Goal: Task Accomplishment & Management: Complete application form

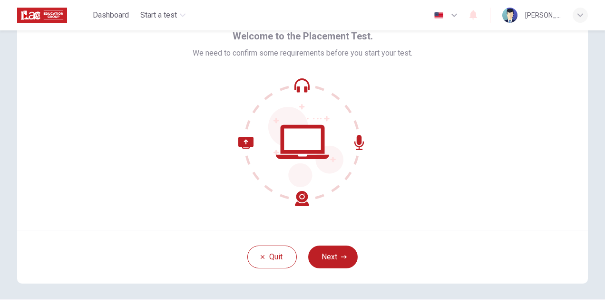
scroll to position [50, 0]
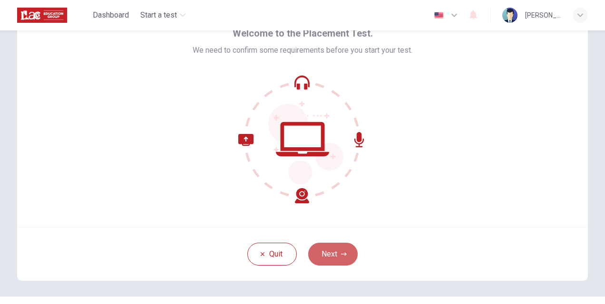
click at [322, 253] on button "Next" at bounding box center [332, 254] width 49 height 23
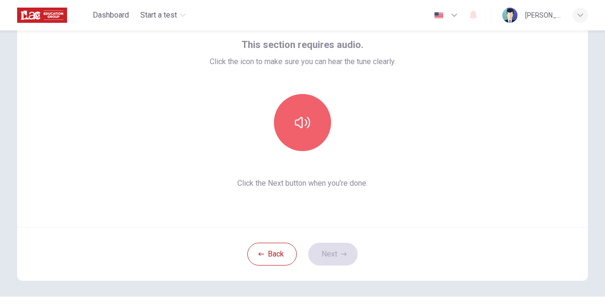
click at [300, 125] on icon "button" at bounding box center [302, 122] width 15 height 15
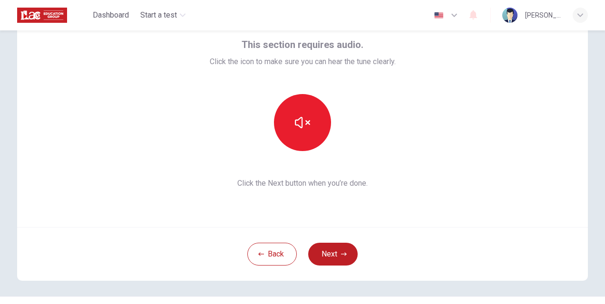
click at [301, 126] on icon "button" at bounding box center [302, 122] width 15 height 15
click at [347, 258] on button "Next" at bounding box center [332, 254] width 49 height 23
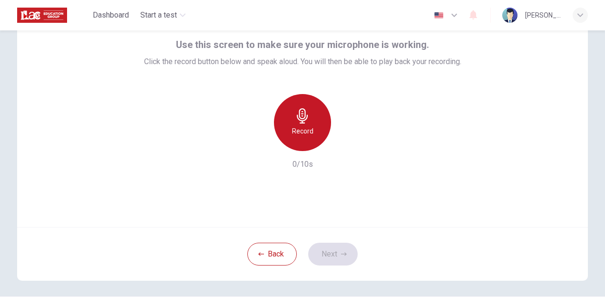
click at [308, 120] on div "Record" at bounding box center [302, 122] width 57 height 57
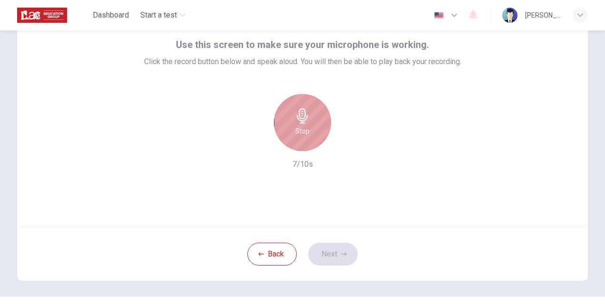
click at [310, 127] on div "Stop" at bounding box center [302, 122] width 57 height 57
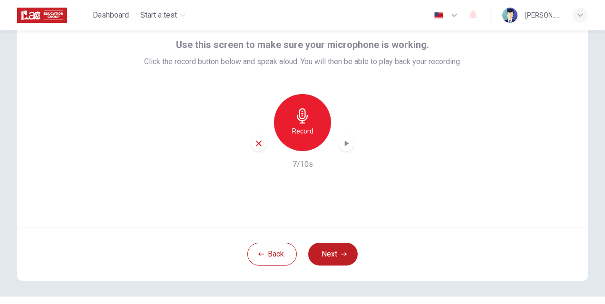
click at [343, 148] on div "button" at bounding box center [345, 143] width 15 height 15
click at [344, 142] on icon "button" at bounding box center [346, 144] width 10 height 10
click at [336, 254] on button "Next" at bounding box center [332, 254] width 49 height 23
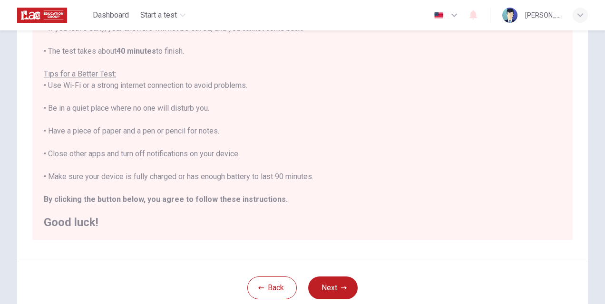
scroll to position [139, 0]
click at [319, 287] on button "Next" at bounding box center [332, 286] width 49 height 23
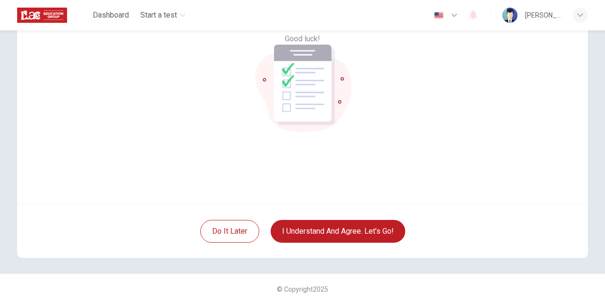
scroll to position [73, 0]
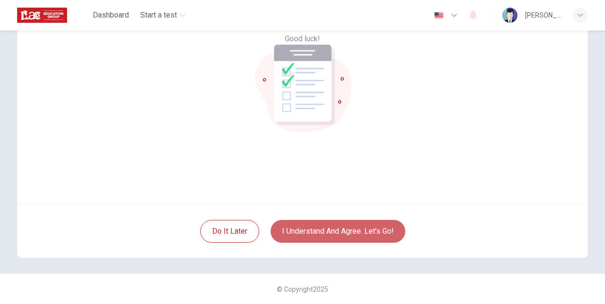
click at [322, 229] on button "I understand and agree. Let’s go!" at bounding box center [338, 231] width 135 height 23
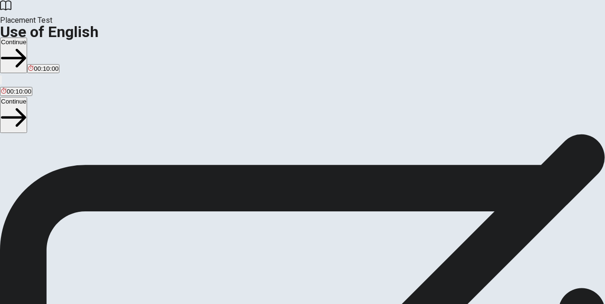
scroll to position [74, 0]
click at [27, 97] on button "Continue" at bounding box center [13, 115] width 27 height 36
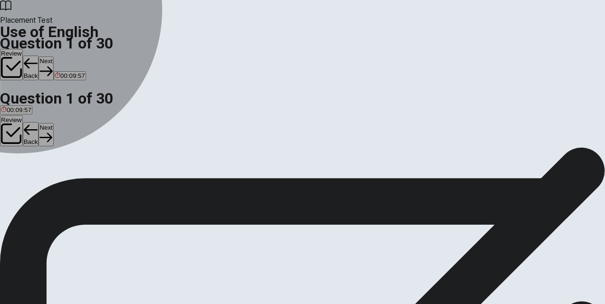
click at [10, 108] on div "A" at bounding box center [5, 104] width 9 height 7
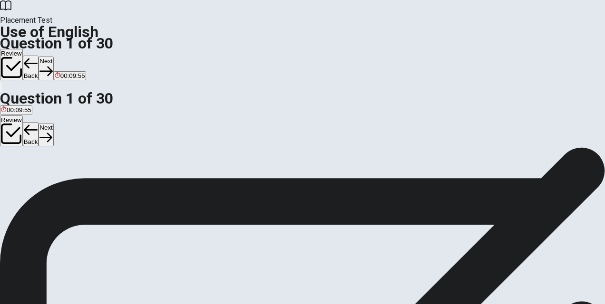
click at [53, 123] on button "Next" at bounding box center [46, 134] width 15 height 23
click at [121, 108] on div "D" at bounding box center [101, 104] width 39 height 7
click at [53, 123] on button "Next" at bounding box center [46, 134] width 15 height 23
click at [56, 108] on div "D" at bounding box center [51, 104] width 10 height 7
click at [53, 123] on button "Next" at bounding box center [46, 134] width 15 height 23
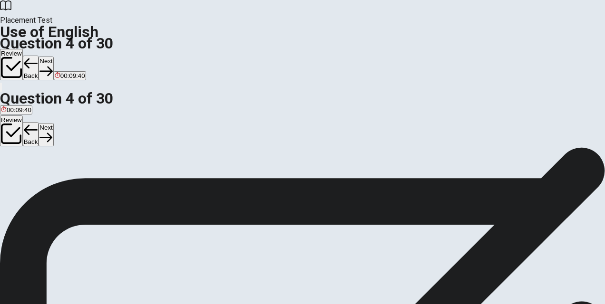
click at [14, 108] on div "A" at bounding box center [7, 104] width 13 height 7
click at [53, 123] on button "Next" at bounding box center [46, 134] width 15 height 23
click at [29, 108] on div "B" at bounding box center [23, 104] width 13 height 7
click at [53, 123] on button "Next" at bounding box center [46, 134] width 15 height 23
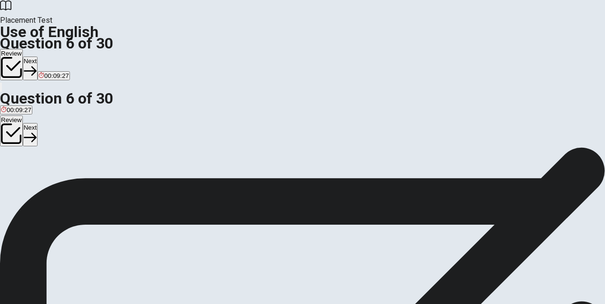
click at [16, 131] on div "A" at bounding box center [8, 127] width 15 height 7
click at [38, 123] on button "Next" at bounding box center [30, 134] width 15 height 23
click at [59, 131] on div "D" at bounding box center [54, 127] width 10 height 7
click at [53, 123] on button "Next" at bounding box center [46, 134] width 15 height 23
click at [16, 131] on div "A" at bounding box center [8, 127] width 15 height 7
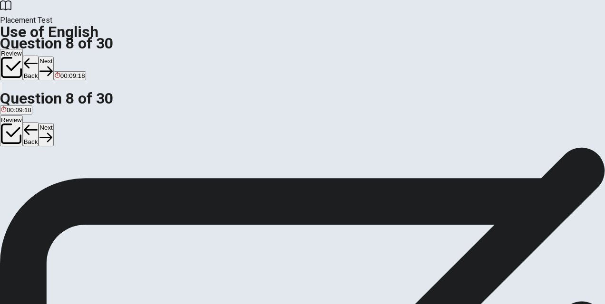
click at [53, 123] on button "Next" at bounding box center [46, 134] width 15 height 23
click at [43, 131] on div "C" at bounding box center [36, 127] width 14 height 7
click at [53, 123] on button "Next" at bounding box center [46, 134] width 15 height 23
click at [10, 131] on div "A" at bounding box center [6, 127] width 10 height 7
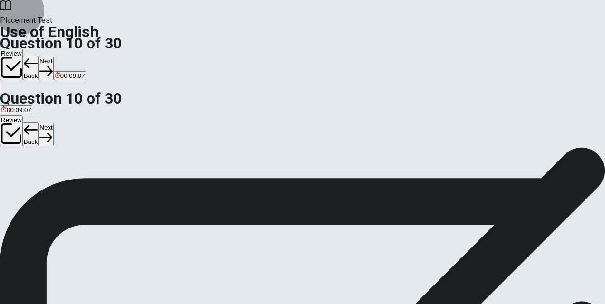
click at [53, 123] on button "Next" at bounding box center [46, 134] width 15 height 23
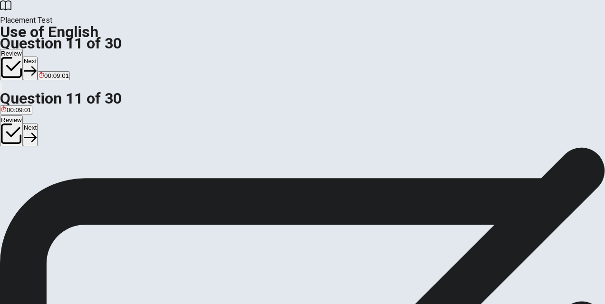
click at [21, 131] on div "B" at bounding box center [15, 127] width 11 height 7
click at [38, 123] on button "Next" at bounding box center [30, 134] width 15 height 23
click at [19, 131] on div "A" at bounding box center [10, 127] width 18 height 7
click at [53, 123] on button "Next" at bounding box center [46, 134] width 15 height 23
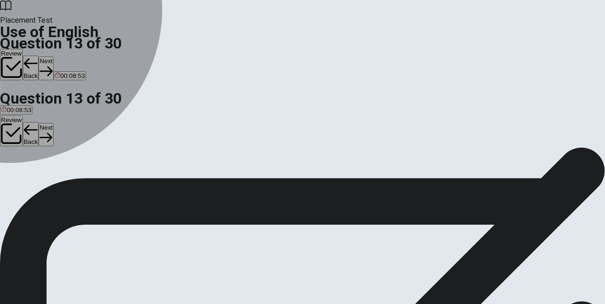
click at [29, 131] on div "C" at bounding box center [26, 127] width 5 height 7
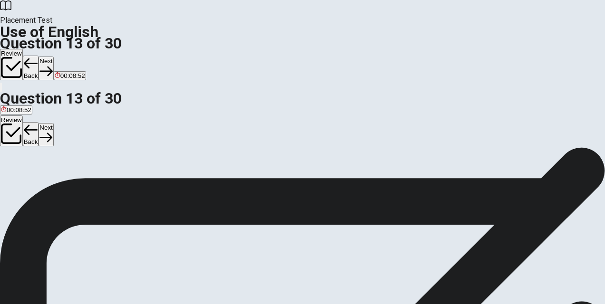
click at [53, 123] on button "Next" at bounding box center [46, 134] width 15 height 23
click at [36, 131] on div "B" at bounding box center [29, 127] width 14 height 7
click at [53, 123] on button "Next" at bounding box center [46, 134] width 15 height 23
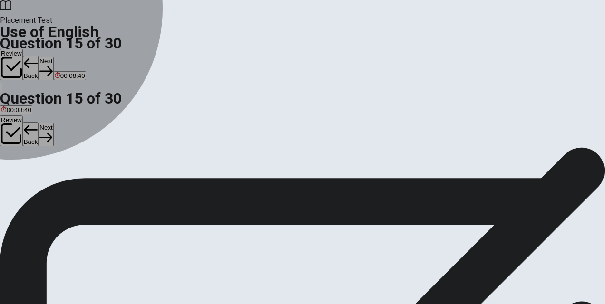
drag, startPoint x: 231, startPoint y: 222, endPoint x: 239, endPoint y: 220, distance: 8.0
click at [73, 131] on div "C" at bounding box center [60, 127] width 25 height 7
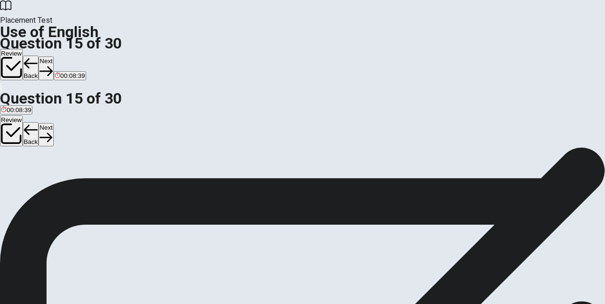
click at [53, 123] on button "Next" at bounding box center [46, 134] width 15 height 23
click at [71, 131] on div "D" at bounding box center [59, 127] width 24 height 7
click at [38, 123] on button "Next" at bounding box center [30, 134] width 15 height 23
click at [59, 131] on div "D" at bounding box center [51, 127] width 16 height 7
click at [53, 123] on button "Next" at bounding box center [46, 134] width 15 height 23
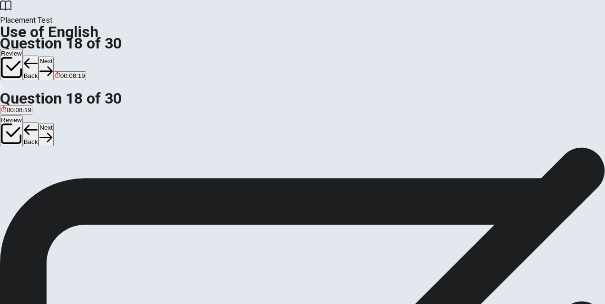
click at [69, 131] on div "D" at bounding box center [60, 127] width 19 height 7
click at [53, 123] on button "Next" at bounding box center [46, 134] width 15 height 23
click at [32, 131] on div "B" at bounding box center [25, 127] width 12 height 7
click at [53, 123] on button "Next" at bounding box center [46, 134] width 15 height 23
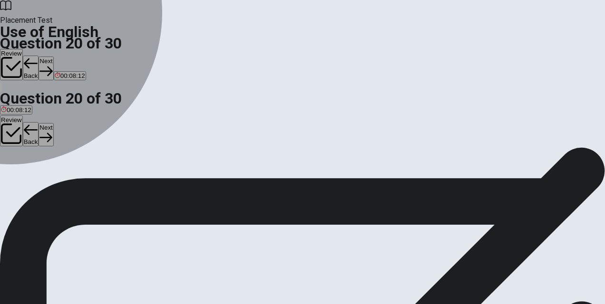
click at [9, 131] on div "A" at bounding box center [5, 127] width 8 height 7
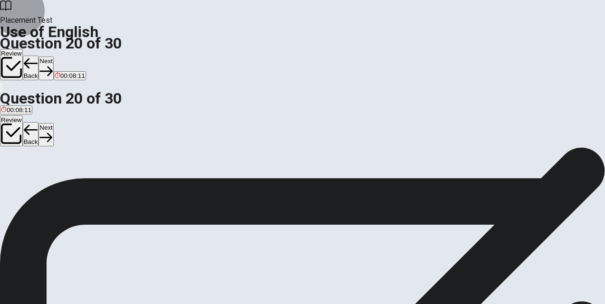
click at [53, 123] on button "Next" at bounding box center [46, 134] width 15 height 23
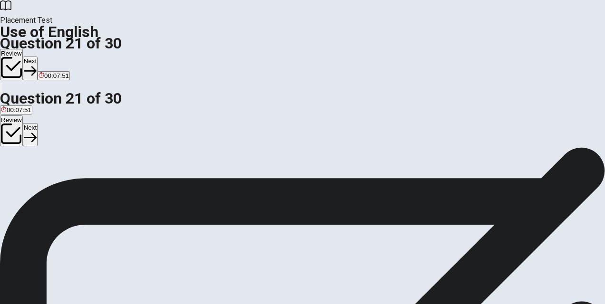
click at [58, 131] on div "A" at bounding box center [29, 127] width 57 height 7
click at [38, 123] on button "Next" at bounding box center [30, 134] width 15 height 23
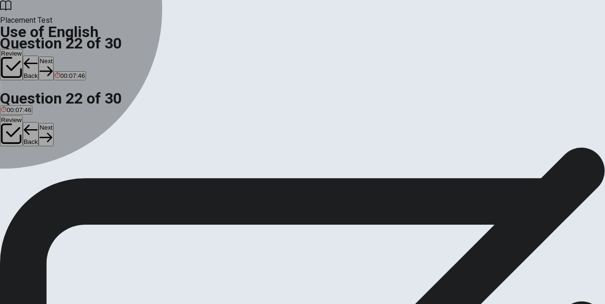
click at [15, 139] on button "A went" at bounding box center [7, 131] width 15 height 16
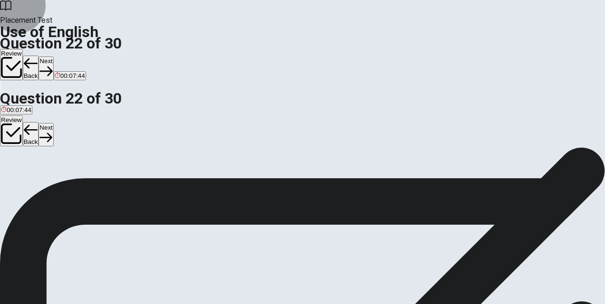
click at [53, 123] on button "Next" at bounding box center [46, 134] width 15 height 23
click at [16, 131] on div "A" at bounding box center [8, 127] width 15 height 7
click at [53, 123] on button "Next" at bounding box center [46, 134] width 15 height 23
click at [60, 131] on div "D" at bounding box center [54, 127] width 10 height 7
click at [53, 123] on button "Next" at bounding box center [46, 134] width 15 height 23
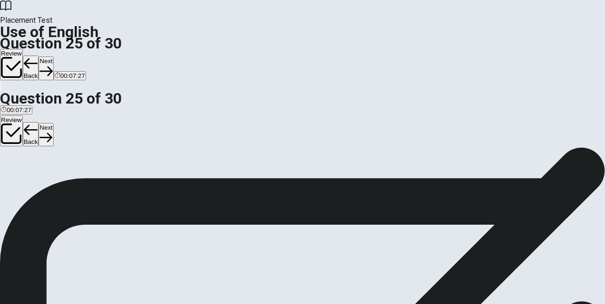
click at [163, 131] on div "C" at bounding box center [132, 127] width 62 height 7
click at [53, 123] on button "Next" at bounding box center [46, 134] width 15 height 23
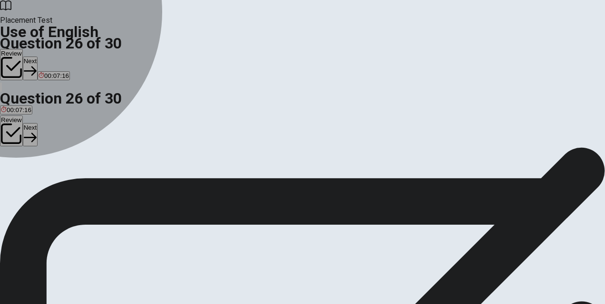
click at [64, 131] on div "D" at bounding box center [56, 127] width 18 height 7
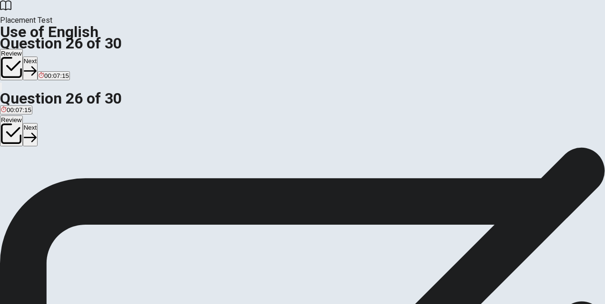
click at [38, 123] on button "Next" at bounding box center [30, 134] width 15 height 23
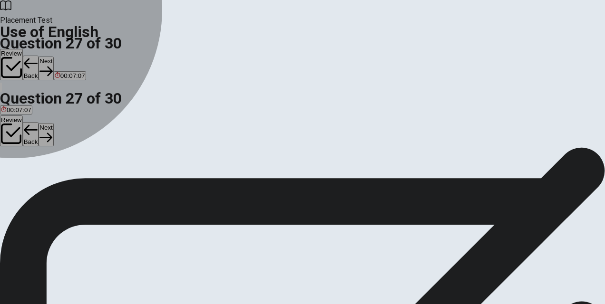
click at [87, 131] on div "C" at bounding box center [68, 127] width 37 height 7
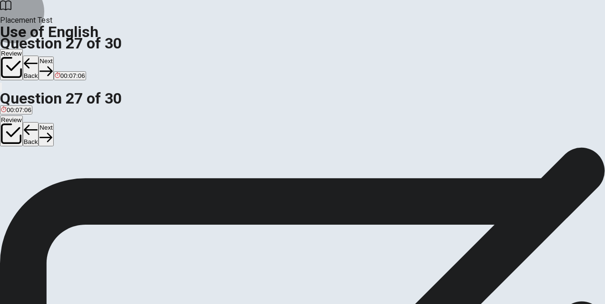
click at [53, 123] on button "Next" at bounding box center [46, 134] width 15 height 23
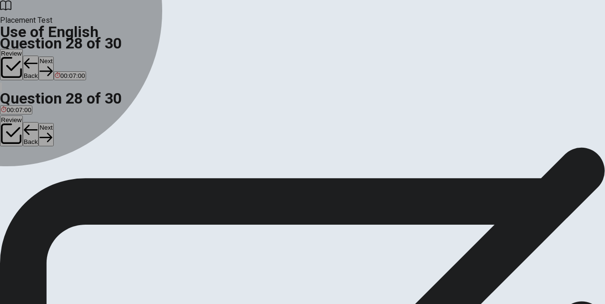
click at [93, 131] on div "D" at bounding box center [76, 127] width 32 height 7
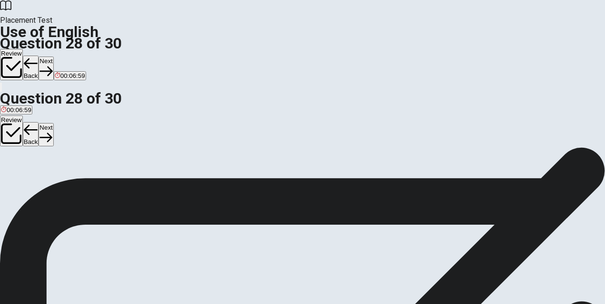
click at [53, 123] on button "Next" at bounding box center [46, 134] width 15 height 23
click at [74, 131] on div "C" at bounding box center [62, 127] width 24 height 7
click at [53, 123] on button "Next" at bounding box center [46, 134] width 15 height 23
click at [19, 131] on div "A" at bounding box center [10, 127] width 19 height 7
click at [53, 123] on button "Next" at bounding box center [46, 134] width 15 height 23
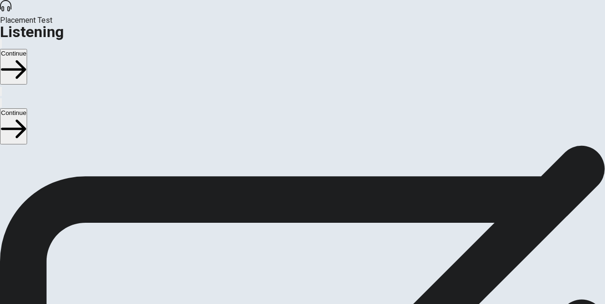
scroll to position [48, 0]
click at [27, 108] on button "Continue" at bounding box center [13, 126] width 27 height 36
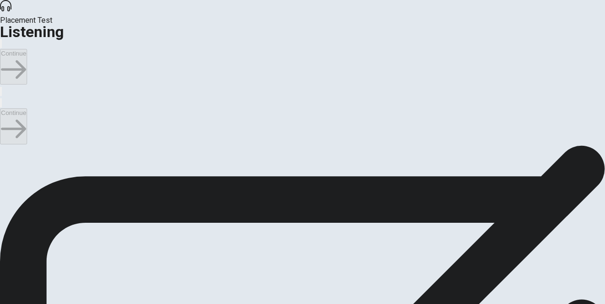
scroll to position [666, 0]
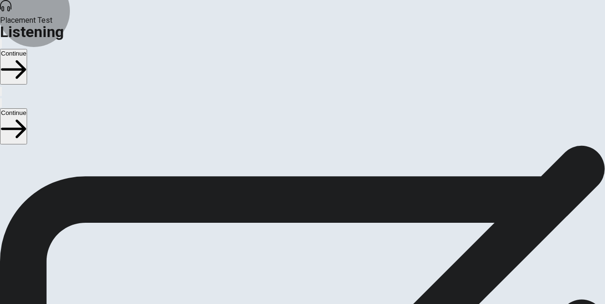
click at [27, 108] on button "Continue" at bounding box center [13, 126] width 27 height 36
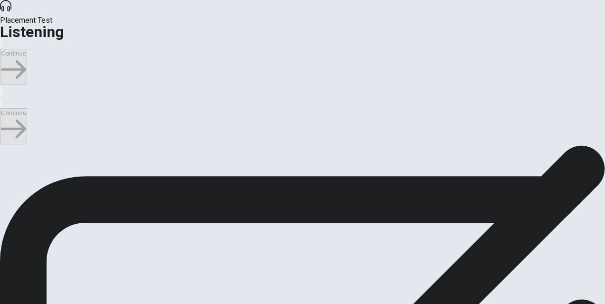
scroll to position [84, 0]
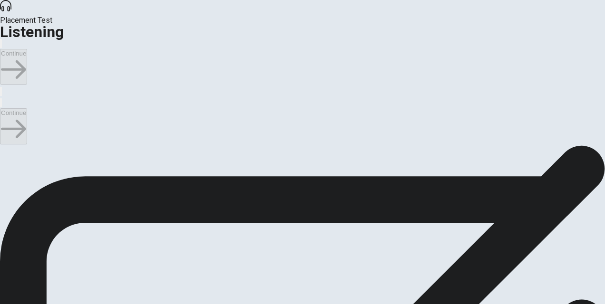
scroll to position [174, 0]
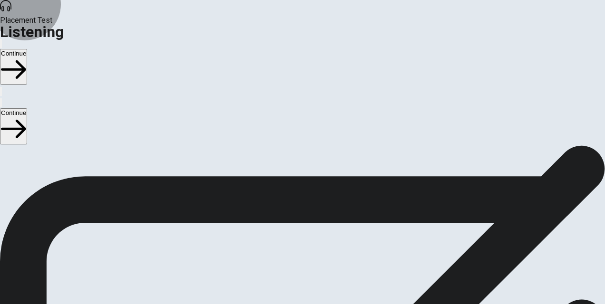
click at [27, 108] on button "Continue" at bounding box center [13, 126] width 27 height 36
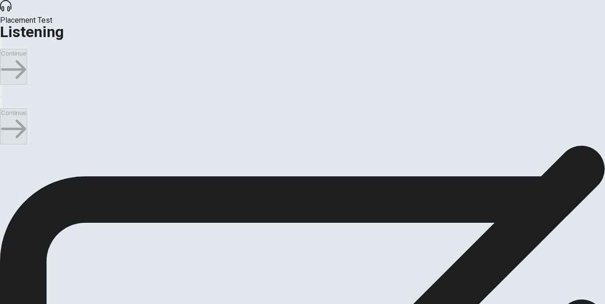
scroll to position [234, 0]
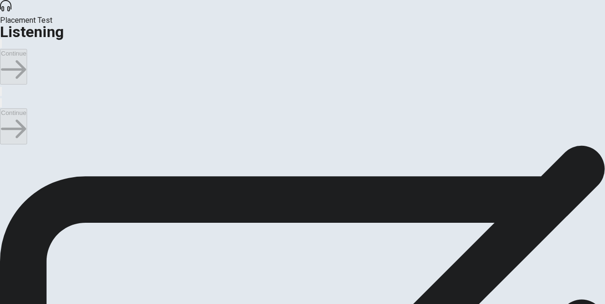
scroll to position [193, 0]
click at [27, 108] on button "Continue" at bounding box center [13, 126] width 27 height 36
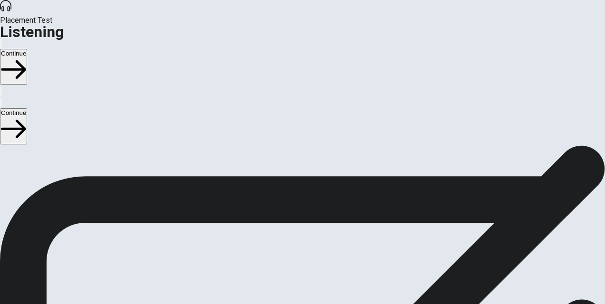
scroll to position [50, 0]
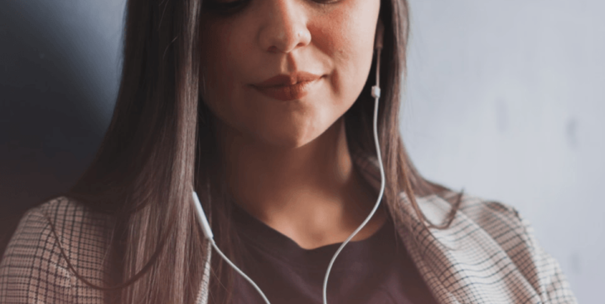
scroll to position [190, 0]
click at [27, 108] on button "Continue" at bounding box center [13, 126] width 27 height 36
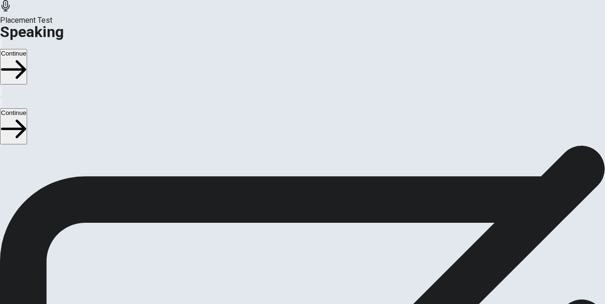
scroll to position [238, 0]
click at [302, 206] on div "Stop Recording" at bounding box center [302, 283] width 135 height 222
click at [289, 112] on icon "Record Again" at bounding box center [289, 112] width 0 height 0
click at [299, 191] on div "Stop Recording" at bounding box center [303, 130] width 34 height 121
click at [292, 114] on button "Play Audio" at bounding box center [291, 109] width 2 height 9
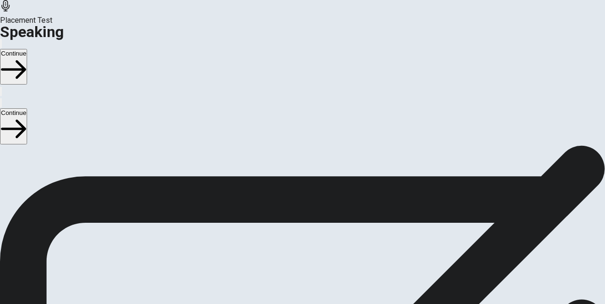
click at [292, 114] on button "Pause Audio" at bounding box center [291, 109] width 2 height 9
click at [27, 108] on button "Continue" at bounding box center [13, 126] width 27 height 36
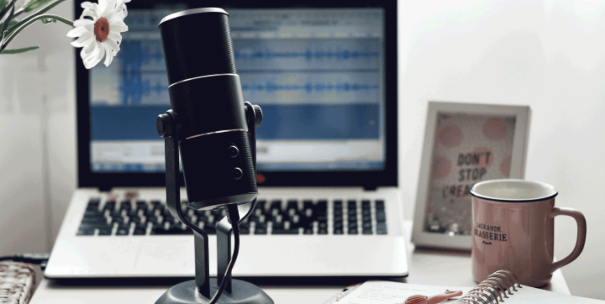
scroll to position [0, 0]
click at [27, 108] on button "Continue" at bounding box center [13, 126] width 27 height 36
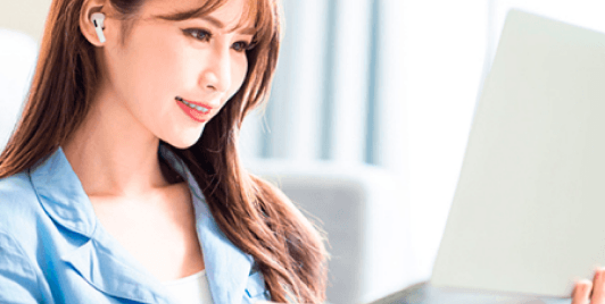
click at [151, 83] on div "Please Listen Carefully" at bounding box center [302, 77] width 605 height 11
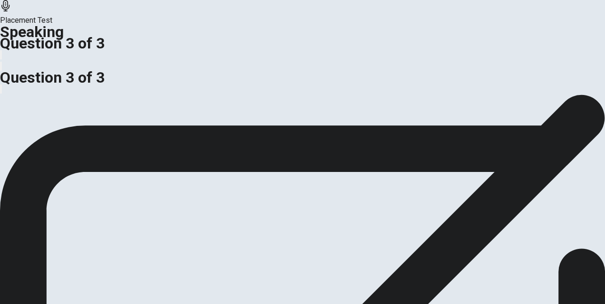
click button "Continue"
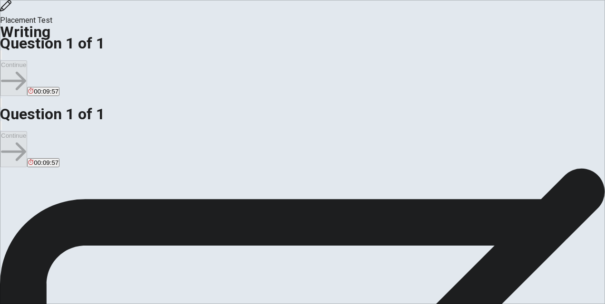
click at [241, 252] on span "Give reasons and details in your response." at bounding box center [311, 247] width 141 height 9
drag, startPoint x: 189, startPoint y: 263, endPoint x: 54, endPoint y: 250, distance: 136.1
click at [60, 254] on div "Question Write about a challenging decision and the lessons you learned. Give r…" at bounding box center [302, 247] width 605 height 11
drag, startPoint x: 47, startPoint y: 243, endPoint x: 176, endPoint y: 255, distance: 130.3
click at [176, 254] on div "Question Write about a challenging decision and the lessons you learned. Give r…" at bounding box center [302, 247] width 605 height 11
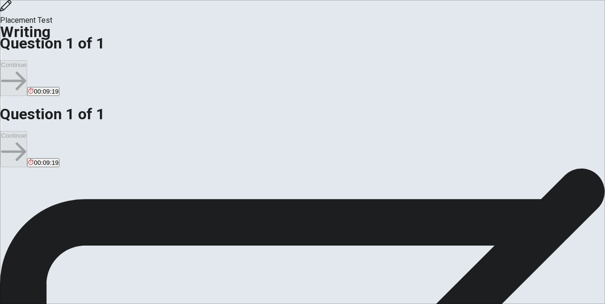
scroll to position [0, 0]
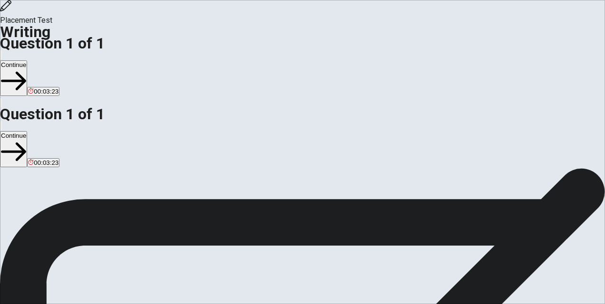
type textarea "Every person has their own stories and experiences that make them who they are,…"
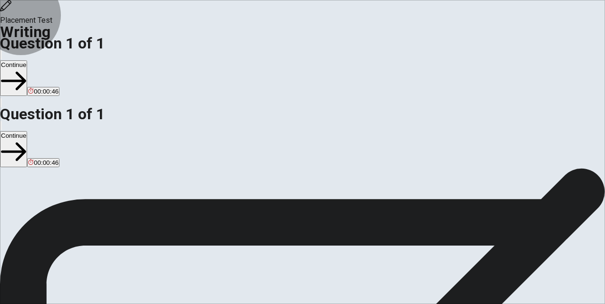
click at [27, 131] on button "Continue" at bounding box center [13, 149] width 27 height 36
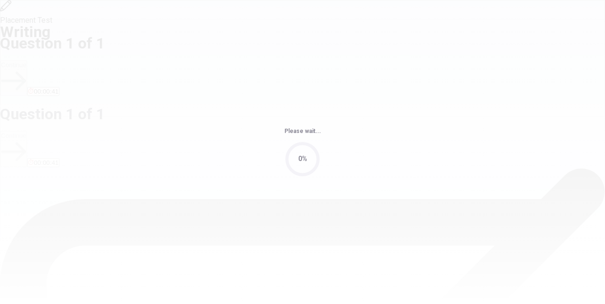
scroll to position [0, 0]
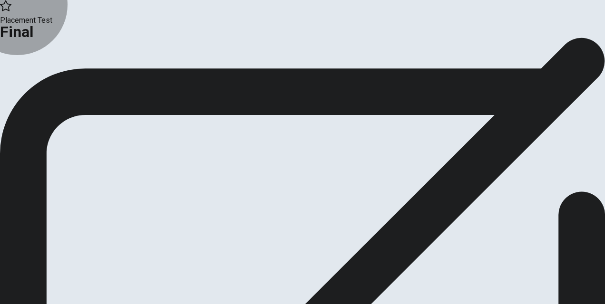
click at [39, 85] on button "Continue" at bounding box center [19, 78] width 39 height 13
